Goal: Task Accomplishment & Management: Manage account settings

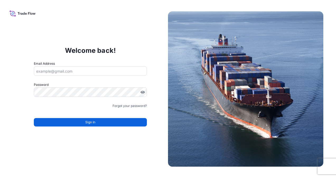
click at [81, 64] on div "Email Address" at bounding box center [90, 68] width 113 height 15
click at [77, 71] on input "Email Address" at bounding box center [90, 71] width 113 height 10
click at [112, 69] on input "Email Address" at bounding box center [90, 71] width 113 height 10
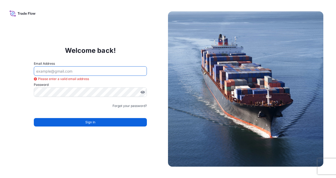
type input "[EMAIL_ADDRESS][PERSON_NAME][DOMAIN_NAME]"
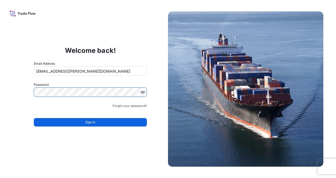
click at [95, 71] on input "[EMAIL_ADDRESS][PERSON_NAME][DOMAIN_NAME]" at bounding box center [90, 71] width 113 height 10
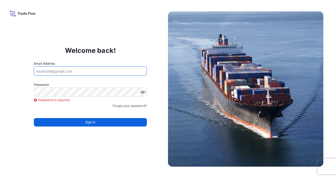
click at [93, 67] on input "Email Address" at bounding box center [90, 71] width 113 height 10
type input "[EMAIL_ADDRESS][PERSON_NAME][DOMAIN_NAME]"
click at [82, 100] on form "Email Address [EMAIL_ADDRESS][PERSON_NAME][DOMAIN_NAME] Password Password is re…" at bounding box center [90, 97] width 113 height 72
